Goal: Find specific page/section: Find specific page/section

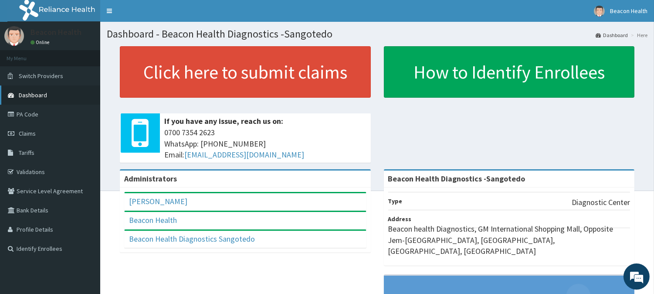
click at [29, 93] on span "Dashboard" at bounding box center [33, 95] width 28 height 8
click at [36, 113] on link "PA Code" at bounding box center [50, 114] width 100 height 19
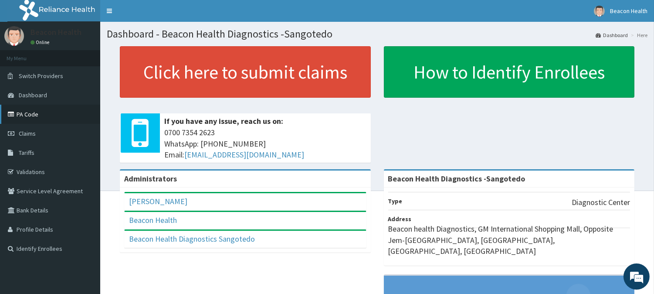
click at [36, 113] on link "PA Code" at bounding box center [50, 114] width 100 height 19
